Goal: Task Accomplishment & Management: Manage account settings

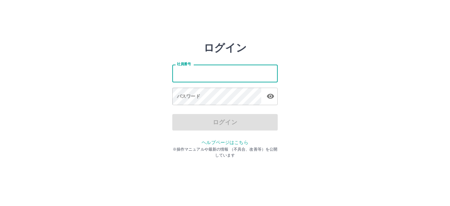
click at [179, 76] on input "社員番号" at bounding box center [224, 73] width 105 height 17
type input "*******"
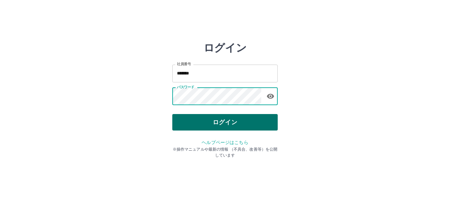
click at [236, 119] on button "ログイン" at bounding box center [224, 122] width 105 height 16
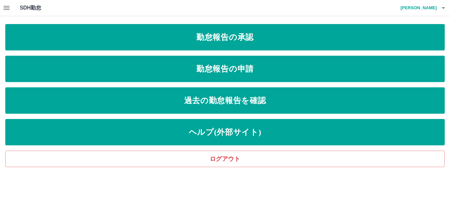
click at [7, 6] on icon "button" at bounding box center [7, 8] width 6 height 4
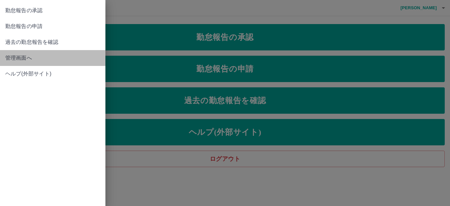
click at [21, 57] on span "管理画面へ" at bounding box center [52, 58] width 95 height 8
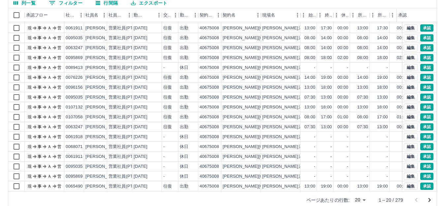
scroll to position [73, 0]
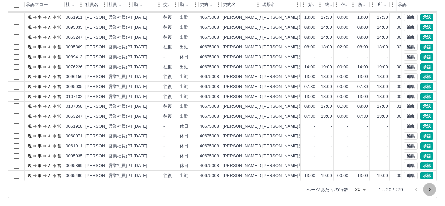
click at [430, 190] on icon "次のページへ" at bounding box center [429, 190] width 2 height 4
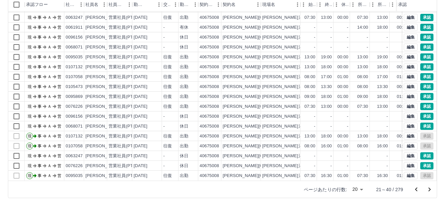
scroll to position [34, 0]
click at [429, 188] on icon "次のページへ" at bounding box center [429, 190] width 8 height 8
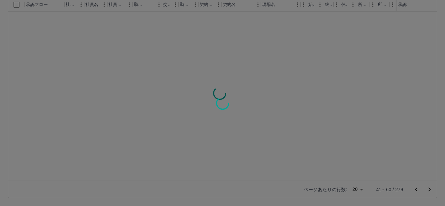
scroll to position [0, 0]
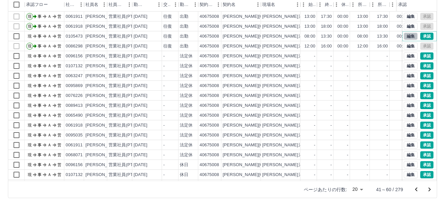
click at [404, 34] on button "編集" at bounding box center [411, 36] width 14 height 7
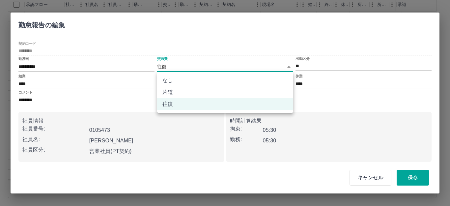
click at [163, 65] on body "SDH勤怠 [PERSON_NAME] 勤務実績承認 前月 [DATE] 次月 今月 月選択 承認モード 削除モード 一括承認 列一覧 0 フィルター 行間隔…" at bounding box center [225, 66] width 450 height 279
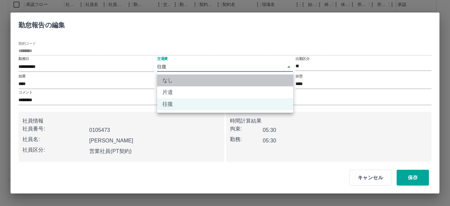
click at [166, 78] on li "なし" at bounding box center [225, 81] width 136 height 12
type input "****"
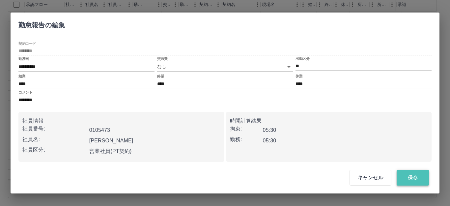
click at [413, 176] on button "保存" at bounding box center [413, 178] width 32 height 16
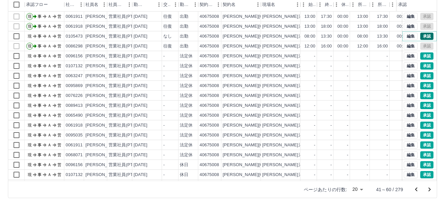
click at [420, 35] on button "承認" at bounding box center [426, 36] width 13 height 7
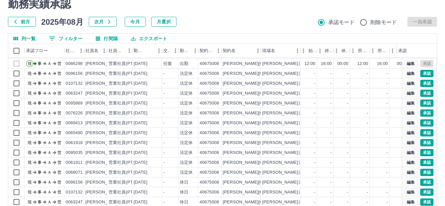
scroll to position [73, 0]
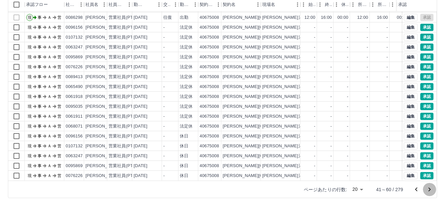
click at [429, 188] on icon "次のページへ" at bounding box center [429, 190] width 2 height 4
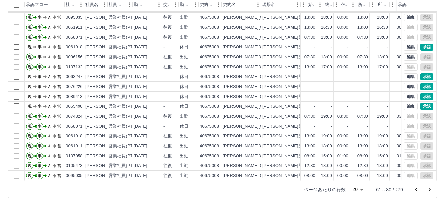
scroll to position [34, 0]
click at [168, 163] on div "往復" at bounding box center [167, 166] width 9 height 6
click at [16, 161] on div at bounding box center [16, 166] width 16 height 10
click at [171, 163] on div "往復" at bounding box center [167, 166] width 9 height 6
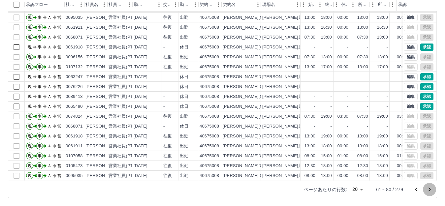
click at [431, 190] on icon "次のページへ" at bounding box center [429, 190] width 8 height 8
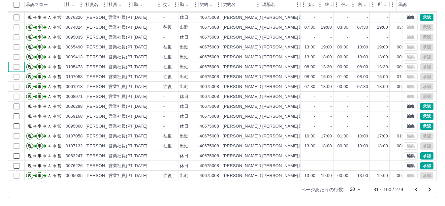
click at [15, 62] on div at bounding box center [16, 67] width 16 height 10
click at [404, 63] on div "編集 承認" at bounding box center [419, 66] width 30 height 7
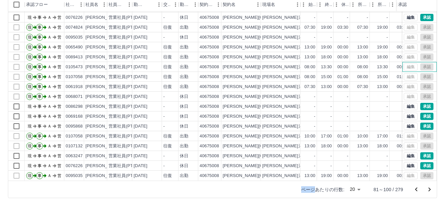
click at [404, 63] on div "編集 承認" at bounding box center [419, 66] width 30 height 7
click at [169, 64] on div "往復" at bounding box center [167, 67] width 9 height 6
click at [172, 62] on div "往復" at bounding box center [170, 67] width 16 height 10
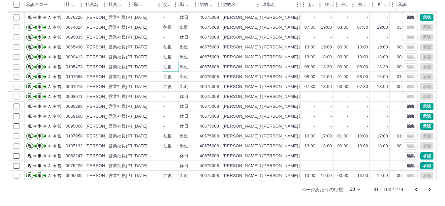
click at [172, 62] on div "往復" at bounding box center [170, 67] width 16 height 10
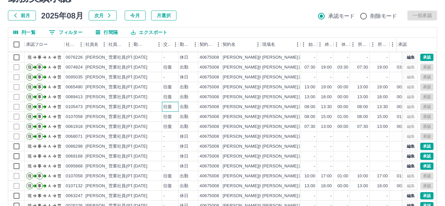
scroll to position [73, 0]
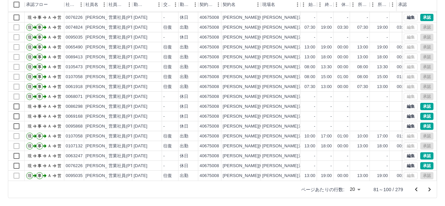
click at [428, 189] on icon "次のページへ" at bounding box center [429, 190] width 8 height 8
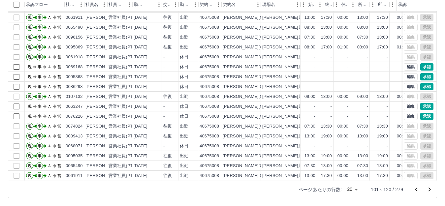
scroll to position [34, 0]
click at [427, 188] on icon "次のページへ" at bounding box center [429, 190] width 8 height 8
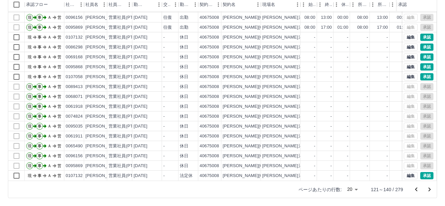
click at [429, 188] on icon "次のページへ" at bounding box center [429, 190] width 2 height 4
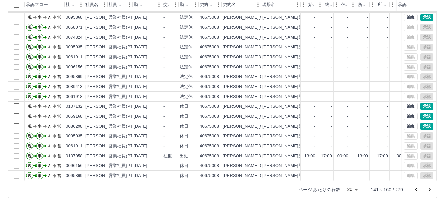
click at [429, 188] on icon "次のページへ" at bounding box center [429, 190] width 2 height 4
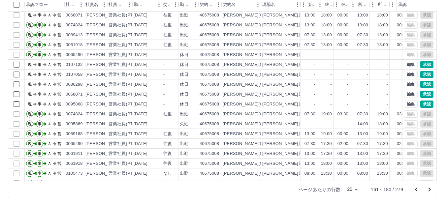
scroll to position [0, 0]
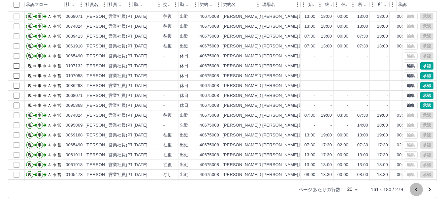
click at [415, 189] on icon "前のページへ" at bounding box center [416, 189] width 2 height 4
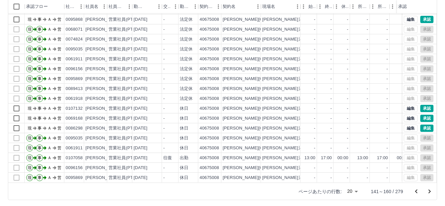
scroll to position [73, 0]
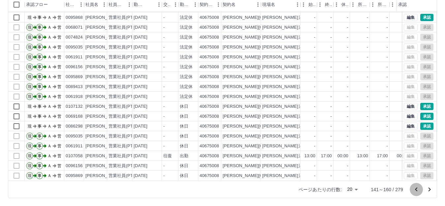
click at [415, 189] on icon "前のページへ" at bounding box center [416, 190] width 8 height 8
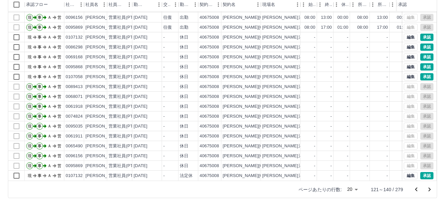
click at [416, 191] on icon "前のページへ" at bounding box center [416, 190] width 8 height 8
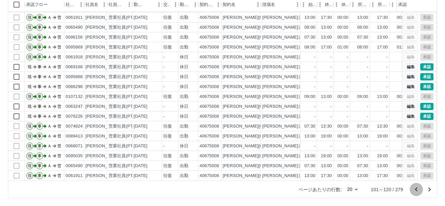
click at [415, 190] on icon "前のページへ" at bounding box center [416, 189] width 2 height 4
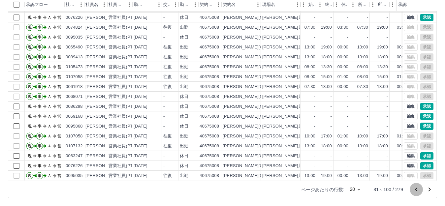
click at [415, 188] on icon "前のページへ" at bounding box center [416, 190] width 8 height 8
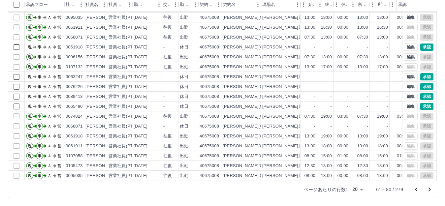
click at [417, 188] on icon "前のページへ" at bounding box center [416, 189] width 2 height 4
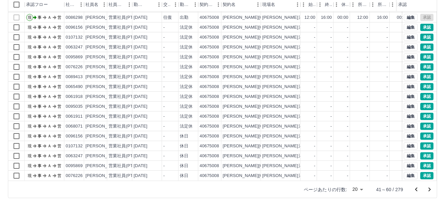
click at [416, 189] on icon "前のページへ" at bounding box center [416, 189] width 2 height 4
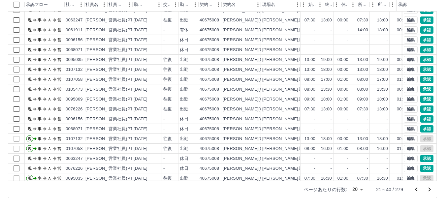
scroll to position [1, 0]
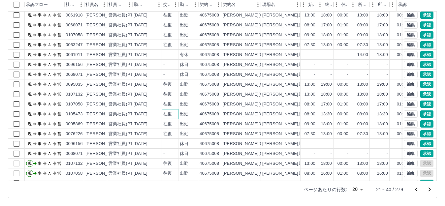
click at [169, 113] on div "往復" at bounding box center [167, 114] width 9 height 6
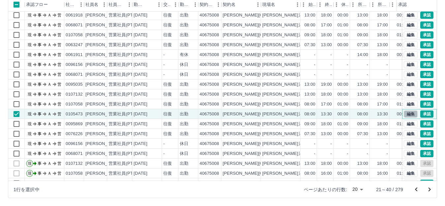
click at [405, 114] on button "編集" at bounding box center [411, 113] width 14 height 7
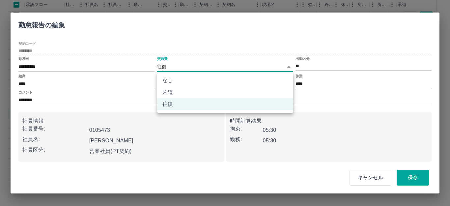
click at [160, 64] on body "SDH勤怠 [PERSON_NAME] 勤務実績承認 前月 [DATE] 次月 今月 月選択 承認モード 削除モード 一括承認 列一覧 0 フィルター 行間隔…" at bounding box center [225, 66] width 450 height 279
click at [166, 78] on li "なし" at bounding box center [225, 81] width 136 height 12
type input "****"
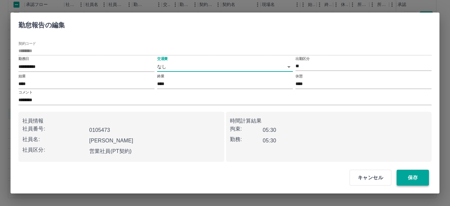
click at [412, 176] on button "保存" at bounding box center [413, 178] width 32 height 16
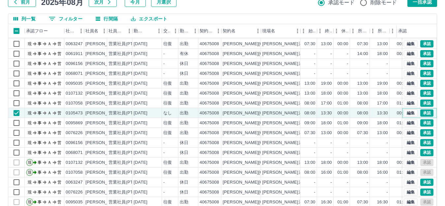
scroll to position [73, 0]
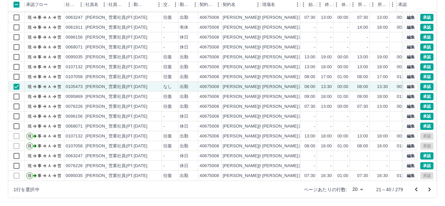
click at [414, 189] on icon "前のページへ" at bounding box center [416, 190] width 8 height 8
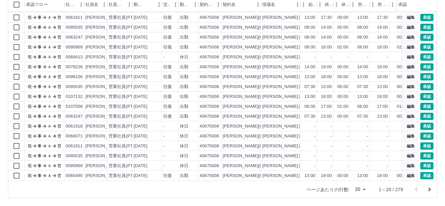
click at [432, 189] on icon "次のページへ" at bounding box center [429, 190] width 8 height 8
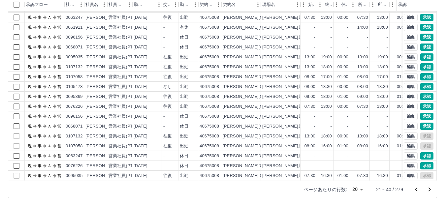
scroll to position [0, 0]
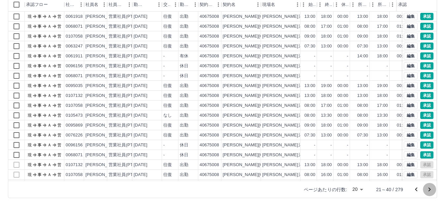
click at [430, 188] on icon "次のページへ" at bounding box center [429, 190] width 8 height 8
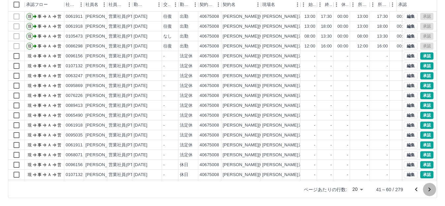
click at [430, 187] on icon "次のページへ" at bounding box center [429, 190] width 8 height 8
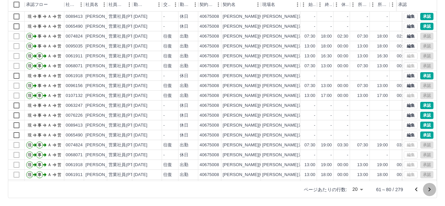
click at [430, 186] on icon "次のページへ" at bounding box center [429, 190] width 8 height 8
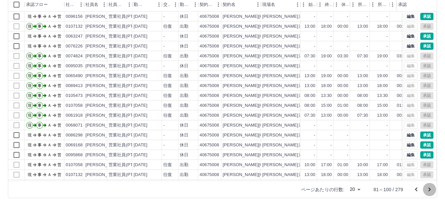
click at [430, 186] on icon "次のページへ" at bounding box center [429, 190] width 8 height 8
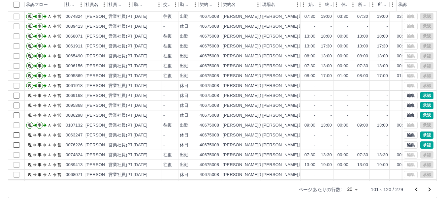
click at [430, 186] on icon "次のページへ" at bounding box center [429, 190] width 8 height 8
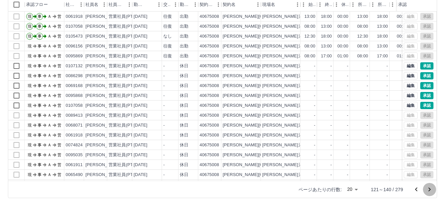
click at [430, 186] on icon "次のページへ" at bounding box center [429, 190] width 8 height 8
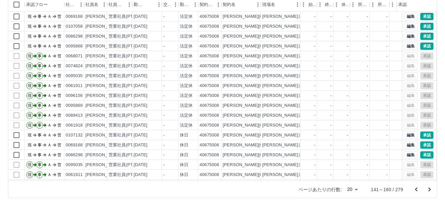
scroll to position [34, 0]
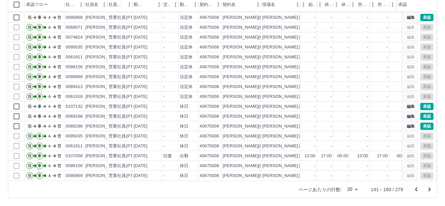
click at [430, 190] on icon "次のページへ" at bounding box center [429, 190] width 2 height 4
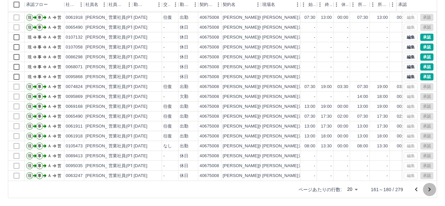
click at [428, 189] on icon "次のページへ" at bounding box center [429, 190] width 8 height 8
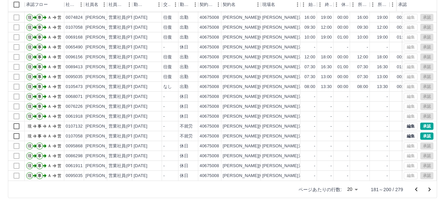
click at [429, 188] on icon "次のページへ" at bounding box center [429, 190] width 2 height 4
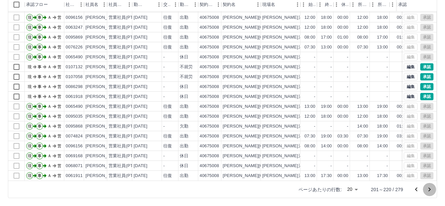
click at [429, 189] on icon "次のページへ" at bounding box center [429, 190] width 2 height 4
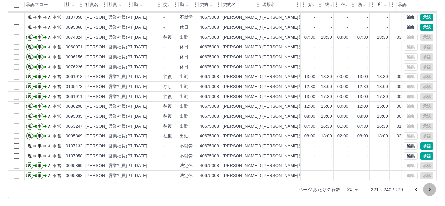
click at [429, 188] on icon "次のページへ" at bounding box center [429, 190] width 2 height 4
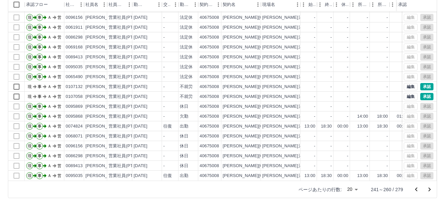
click at [428, 188] on icon "次のページへ" at bounding box center [429, 190] width 8 height 8
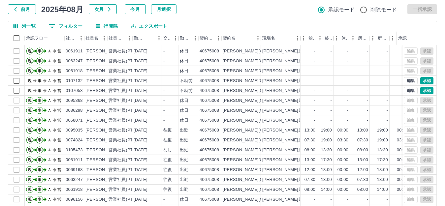
scroll to position [73, 0]
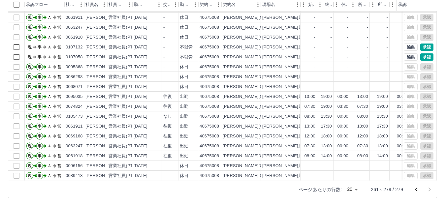
click at [416, 188] on icon "前のページへ" at bounding box center [416, 190] width 8 height 8
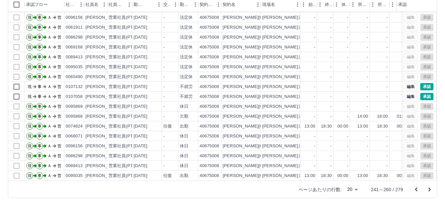
click at [417, 191] on icon "前のページへ" at bounding box center [416, 190] width 8 height 8
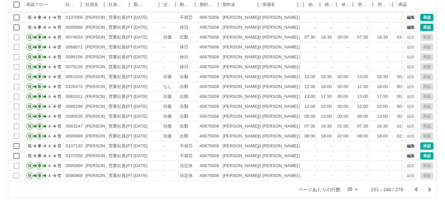
scroll to position [0, 0]
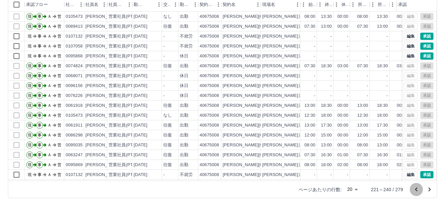
click at [417, 188] on icon "前のページへ" at bounding box center [416, 189] width 2 height 4
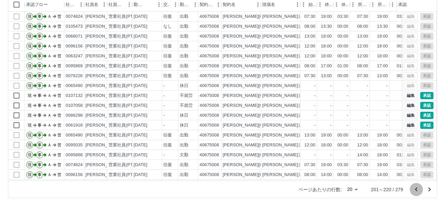
click at [416, 190] on icon "前のページへ" at bounding box center [416, 189] width 2 height 4
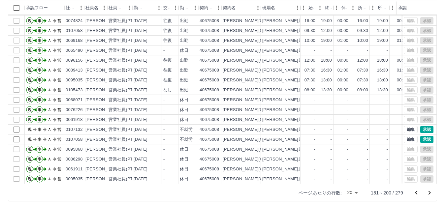
scroll to position [73, 0]
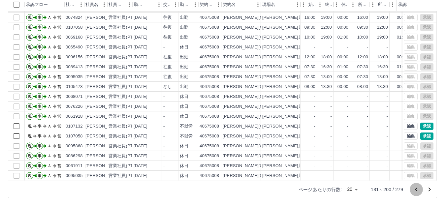
click at [416, 190] on icon "前のページへ" at bounding box center [416, 190] width 8 height 8
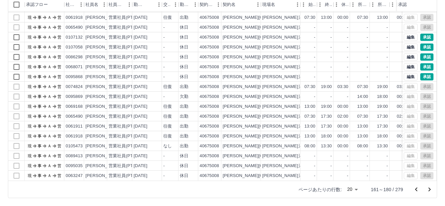
scroll to position [0, 0]
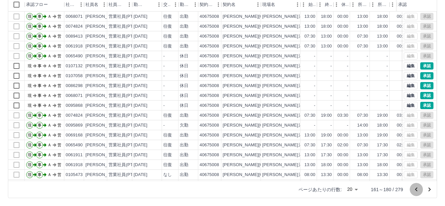
click at [416, 190] on icon "前のページへ" at bounding box center [416, 190] width 8 height 8
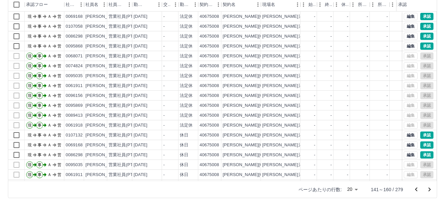
click at [416, 190] on icon "前のページへ" at bounding box center [416, 190] width 8 height 8
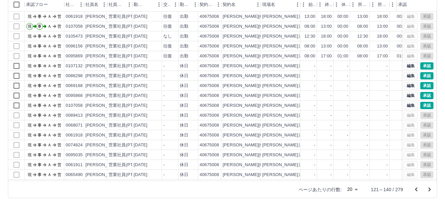
click at [416, 190] on icon "前のページへ" at bounding box center [416, 190] width 8 height 8
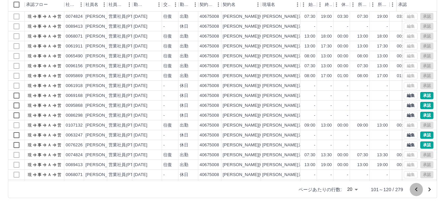
click at [416, 190] on icon "前のページへ" at bounding box center [416, 190] width 8 height 8
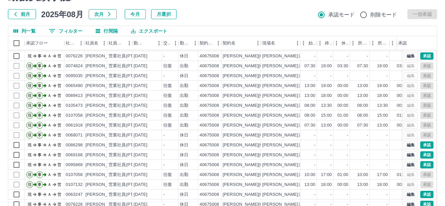
scroll to position [73, 0]
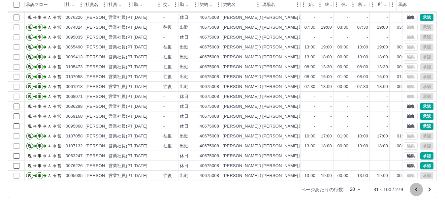
click at [416, 188] on icon "前のページへ" at bounding box center [416, 190] width 8 height 8
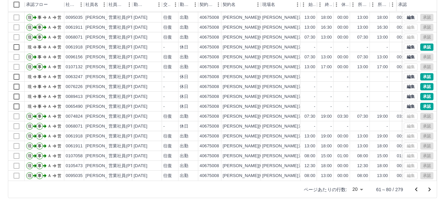
click at [415, 189] on icon "前のページへ" at bounding box center [416, 189] width 2 height 4
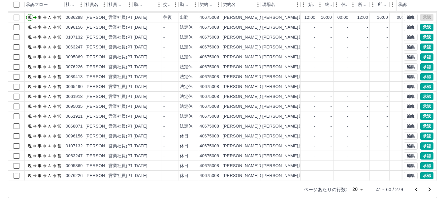
scroll to position [34, 0]
click at [417, 189] on icon "前のページへ" at bounding box center [416, 190] width 8 height 8
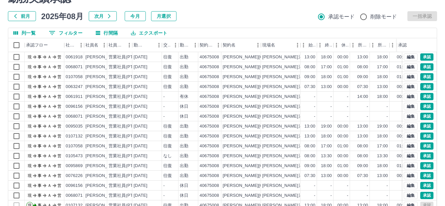
scroll to position [0, 0]
